Goal: Transaction & Acquisition: Purchase product/service

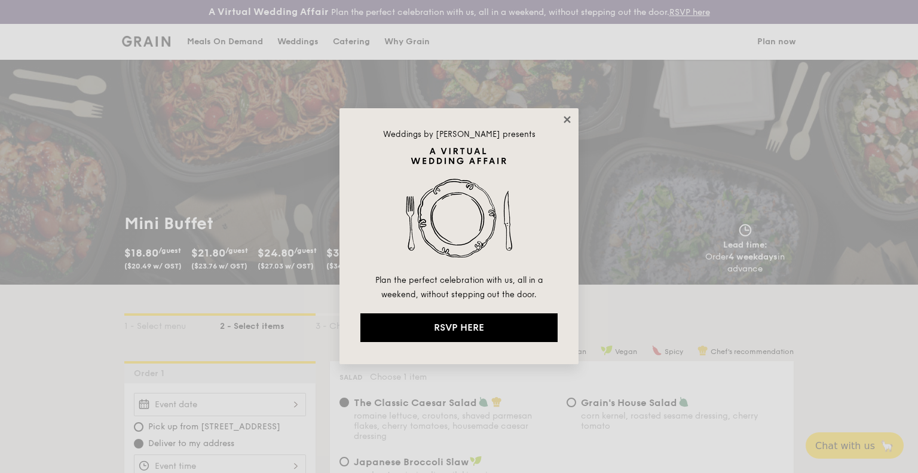
click at [567, 120] on icon at bounding box center [567, 119] width 7 height 7
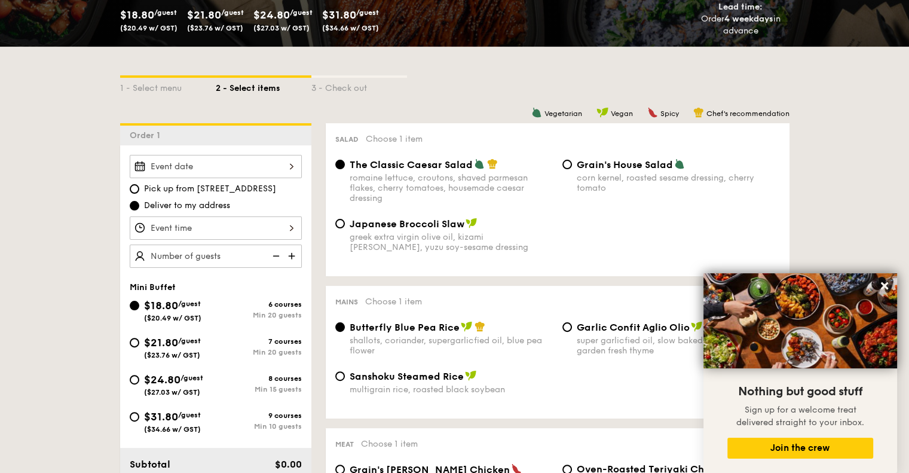
scroll to position [179, 0]
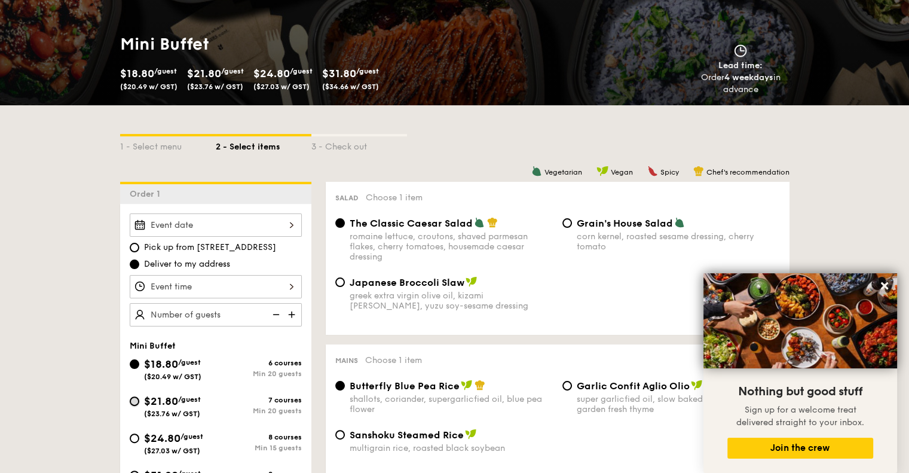
click at [135, 401] on input "$21.80 /guest ($23.76 w/ GST) 7 courses Min 20 guests" at bounding box center [135, 401] width 10 height 10
radio input "true"
radio input "false"
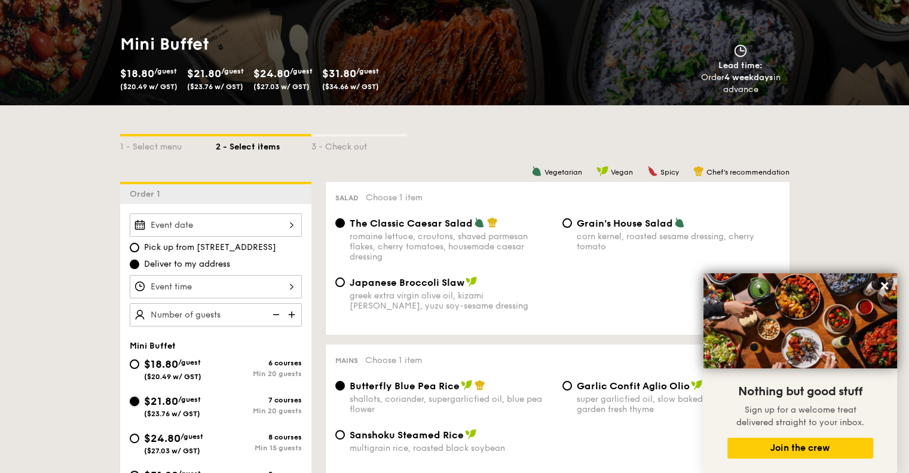
radio input "true"
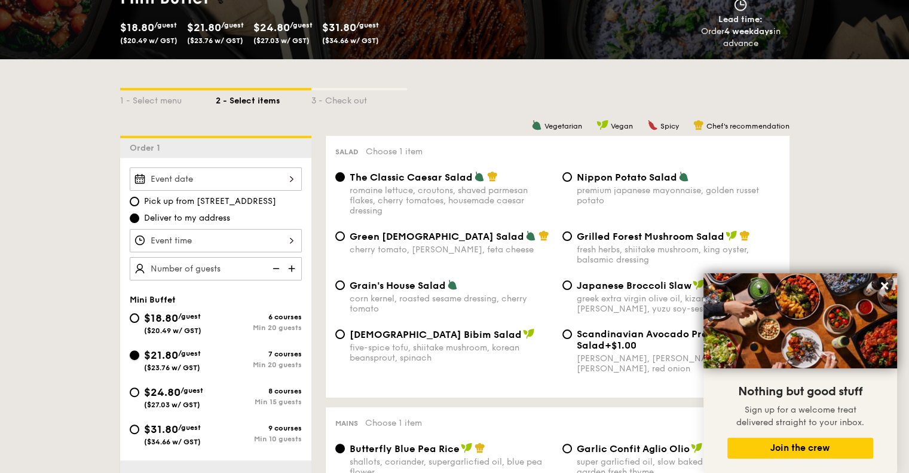
scroll to position [299, 0]
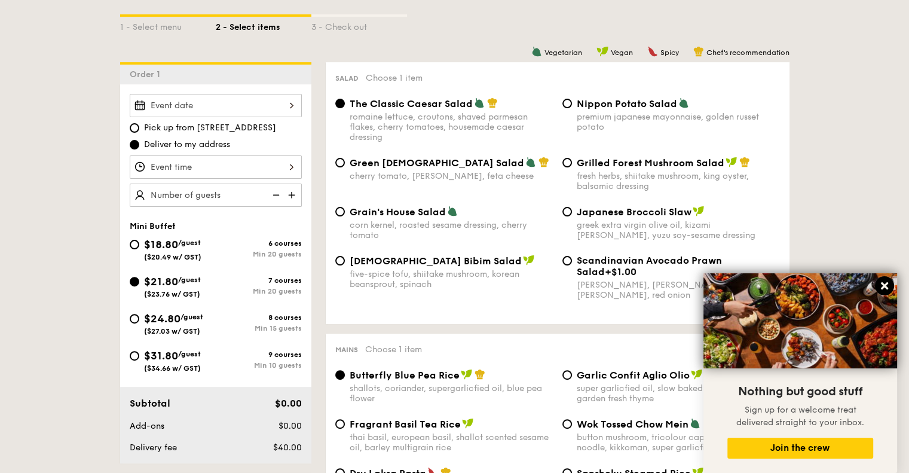
click at [887, 284] on icon at bounding box center [884, 285] width 7 height 7
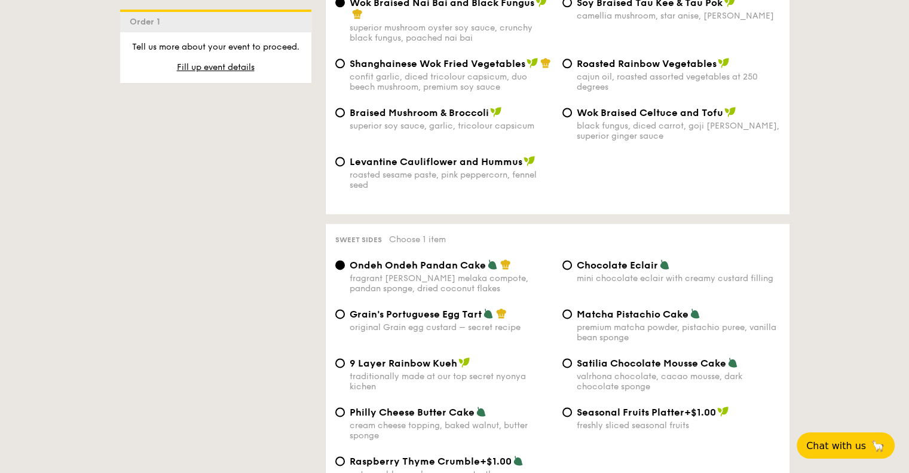
scroll to position [1614, 0]
